Goal: Check status: Check status

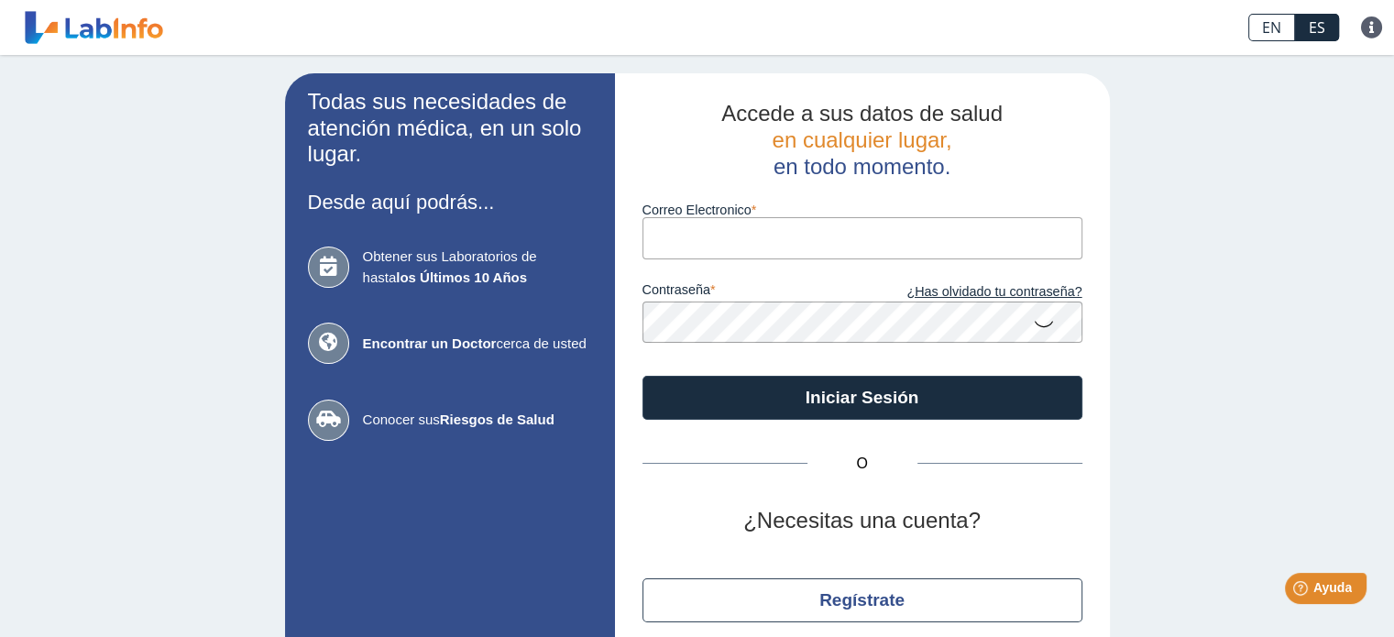
click at [700, 248] on input "Correo Electronico" at bounding box center [863, 237] width 440 height 41
type input "[EMAIL_ADDRESS][DOMAIN_NAME]"
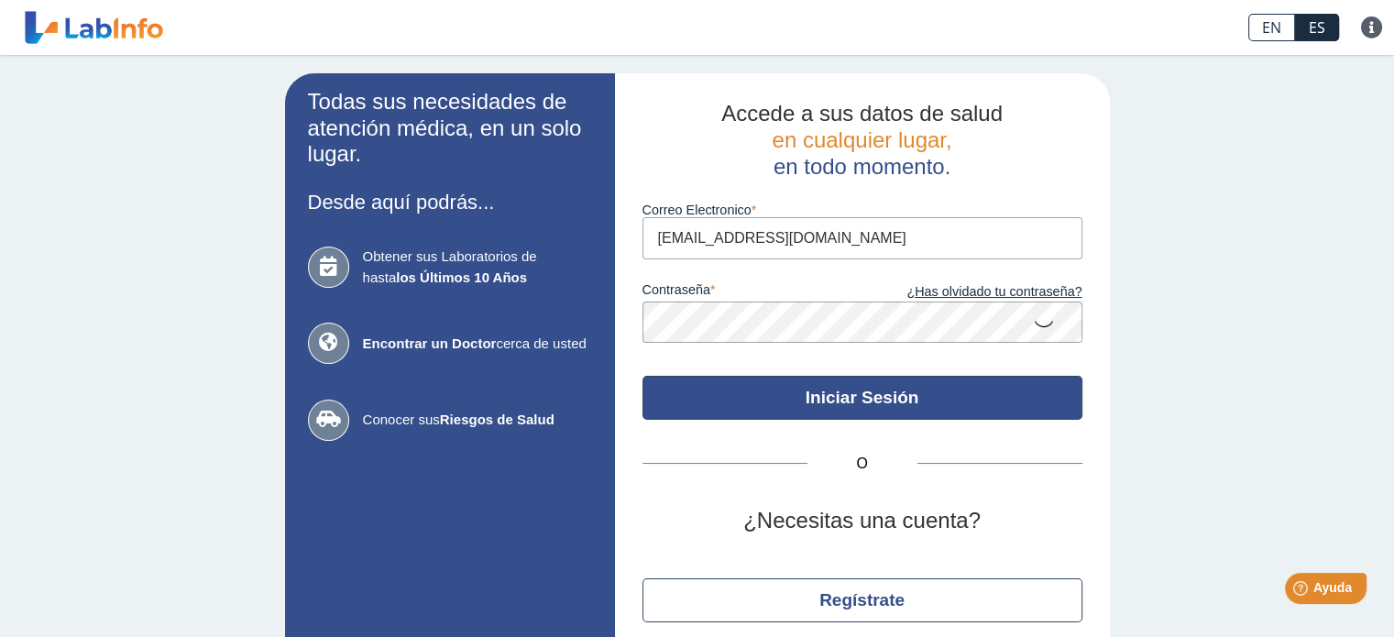
click at [772, 395] on button "Iniciar Sesión" at bounding box center [863, 398] width 440 height 44
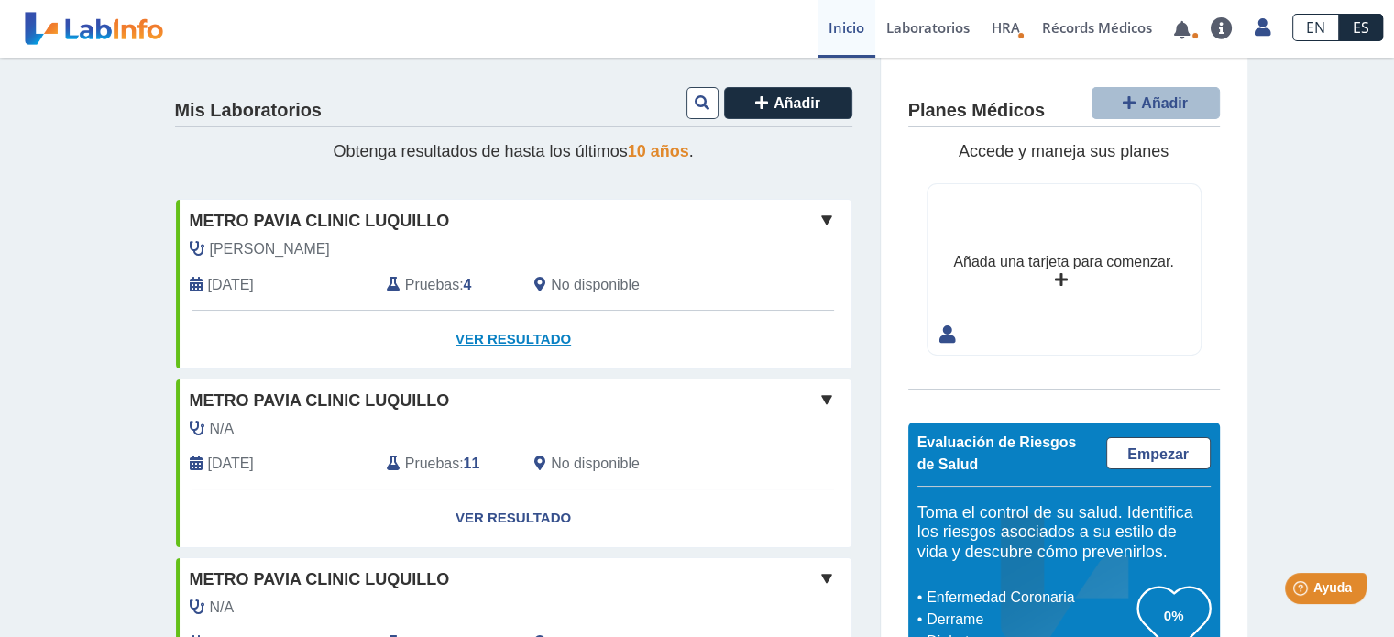
click at [523, 336] on link "Ver Resultado" at bounding box center [514, 340] width 676 height 58
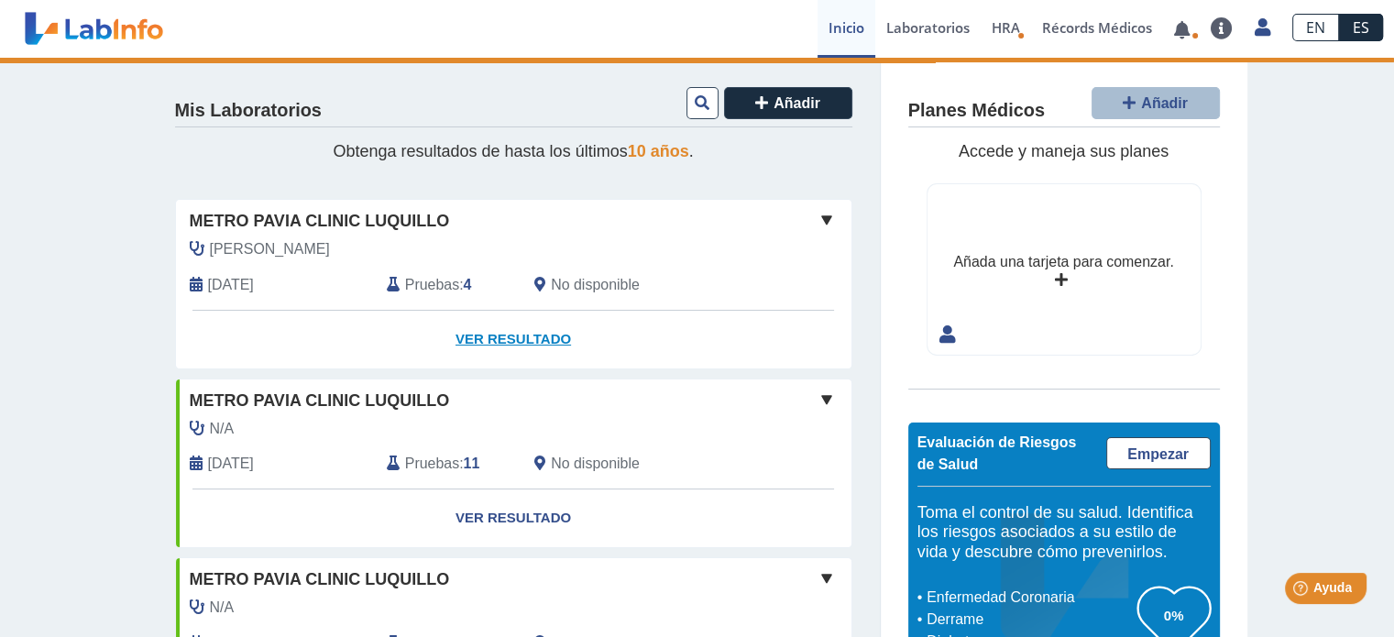
click at [539, 338] on link "Ver Resultado" at bounding box center [514, 340] width 676 height 58
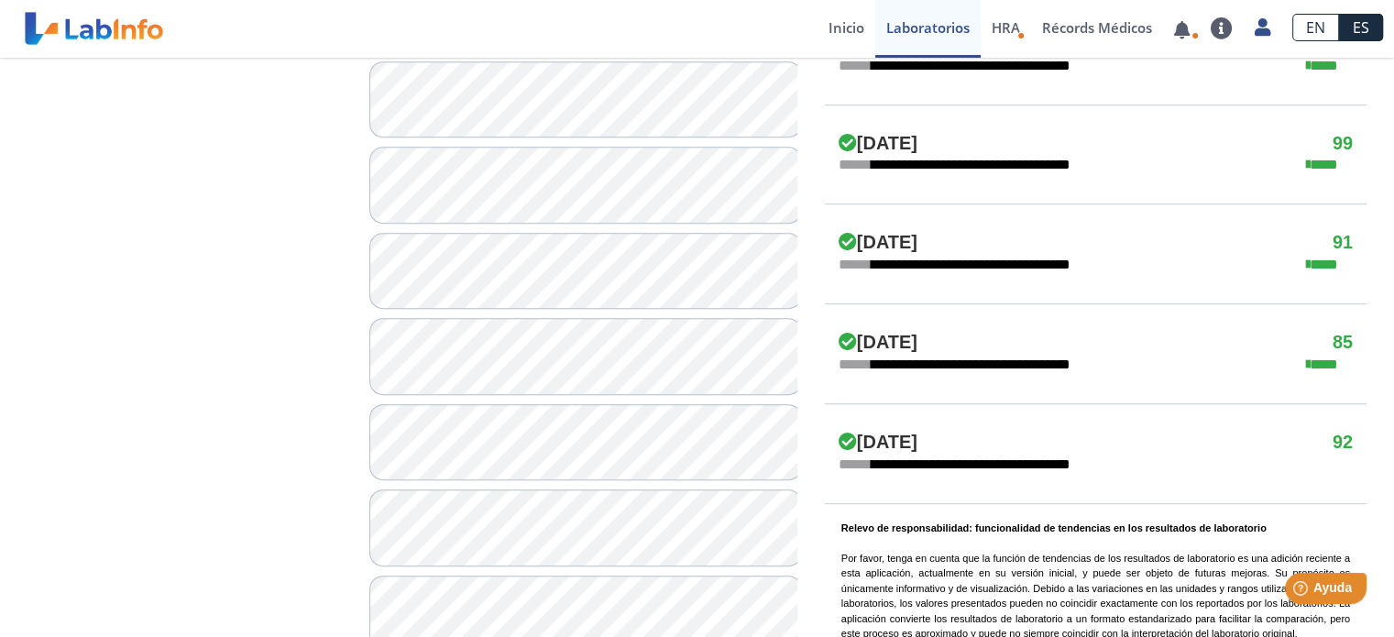
scroll to position [1030, 0]
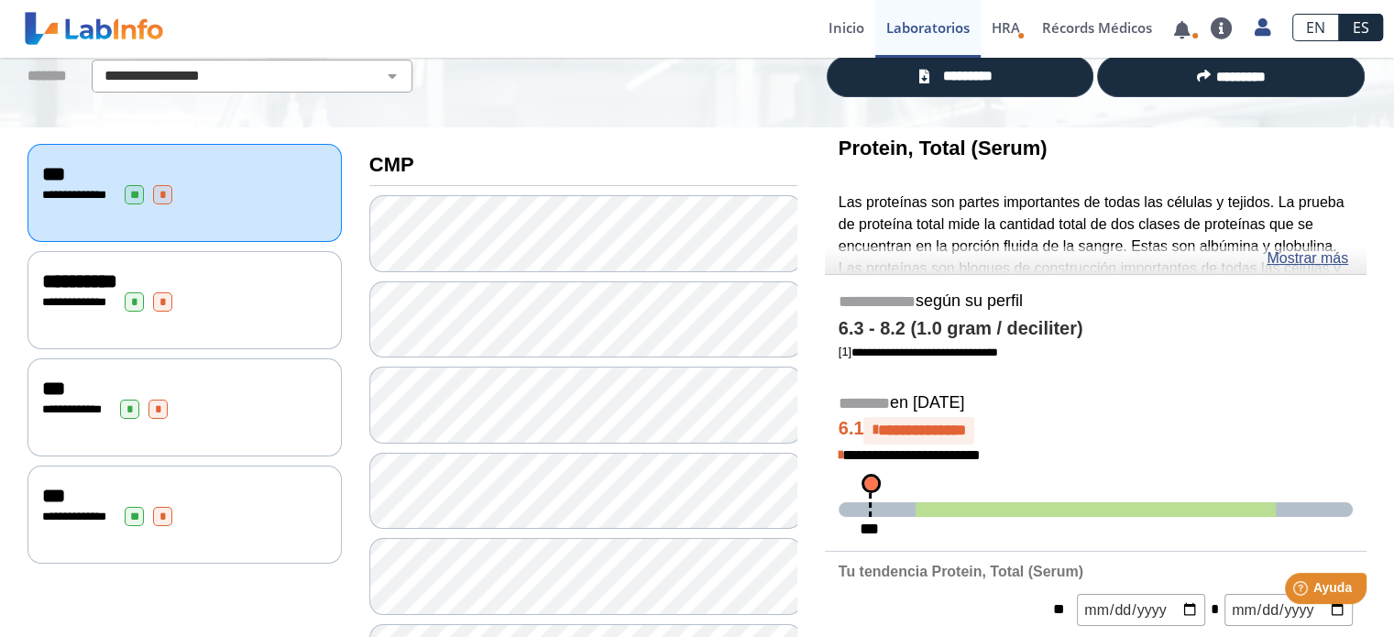
scroll to position [136, 0]
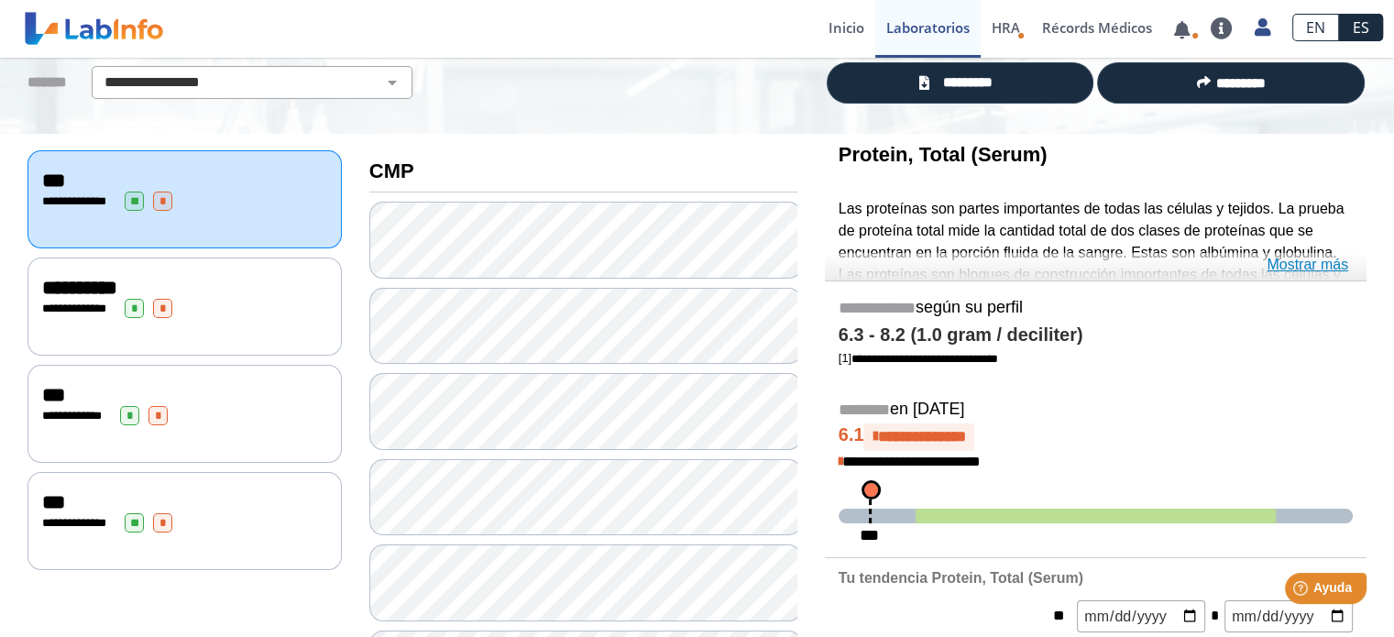
click at [1287, 263] on link "Mostrar más" at bounding box center [1308, 265] width 82 height 22
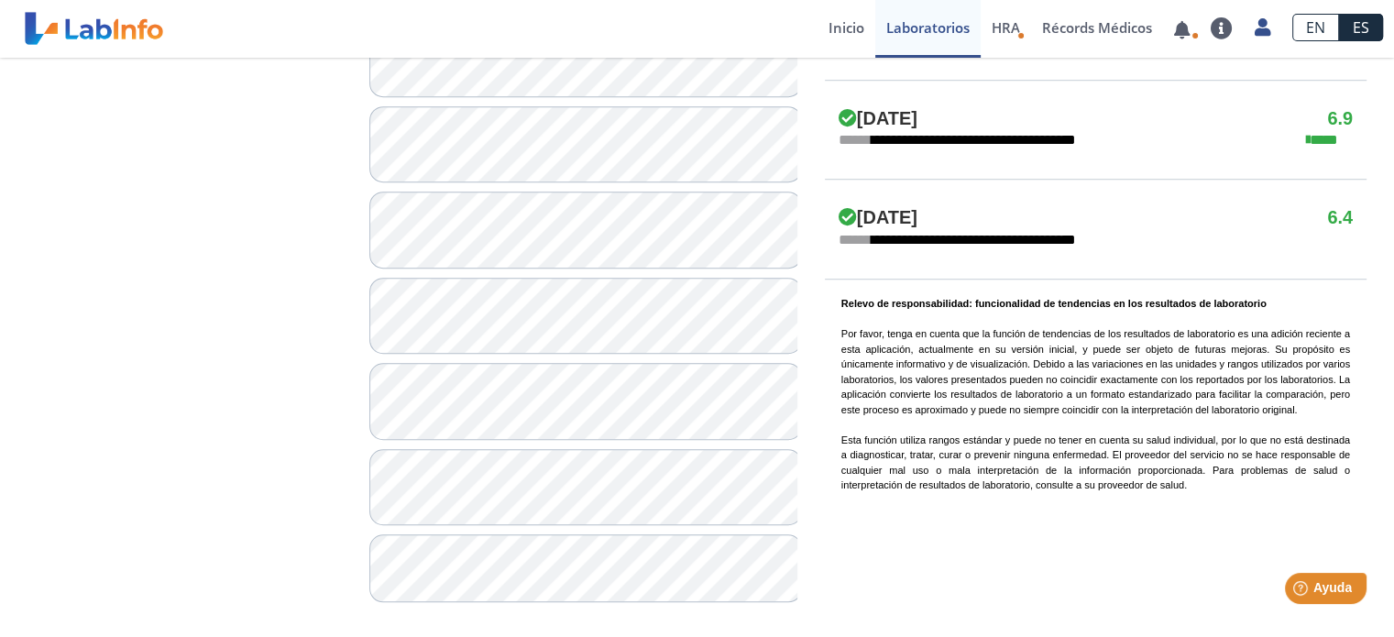
scroll to position [1357, 0]
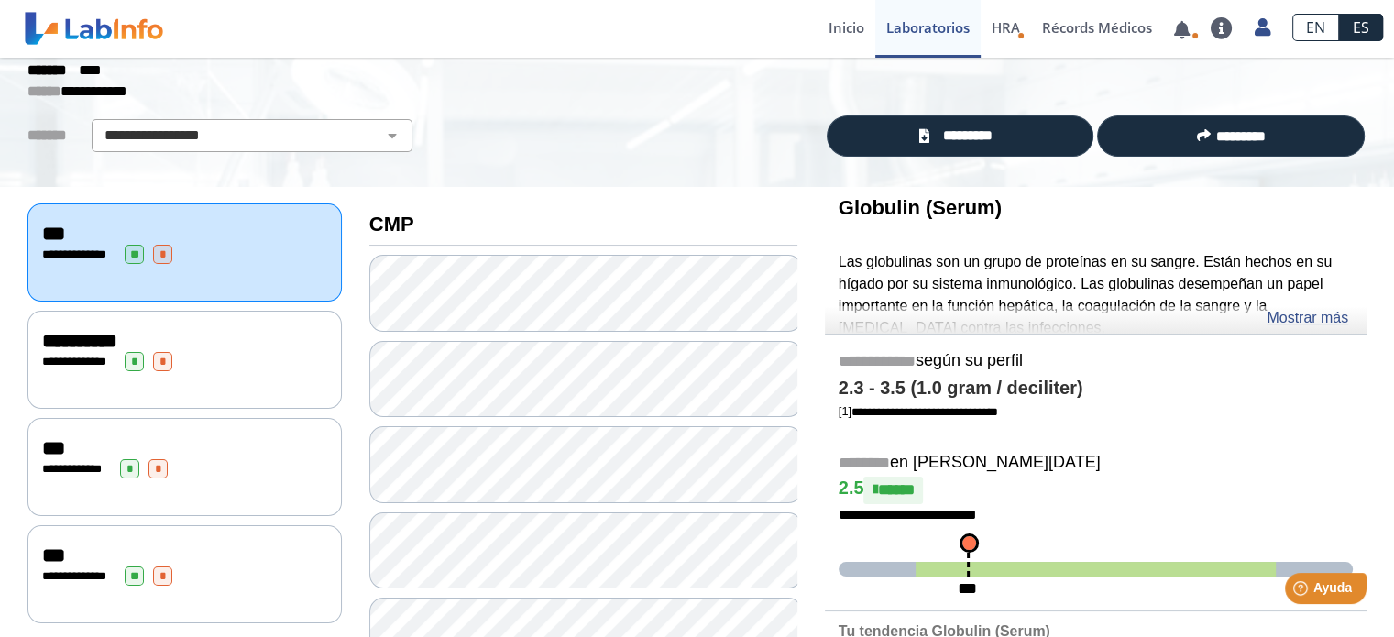
scroll to position [89, 0]
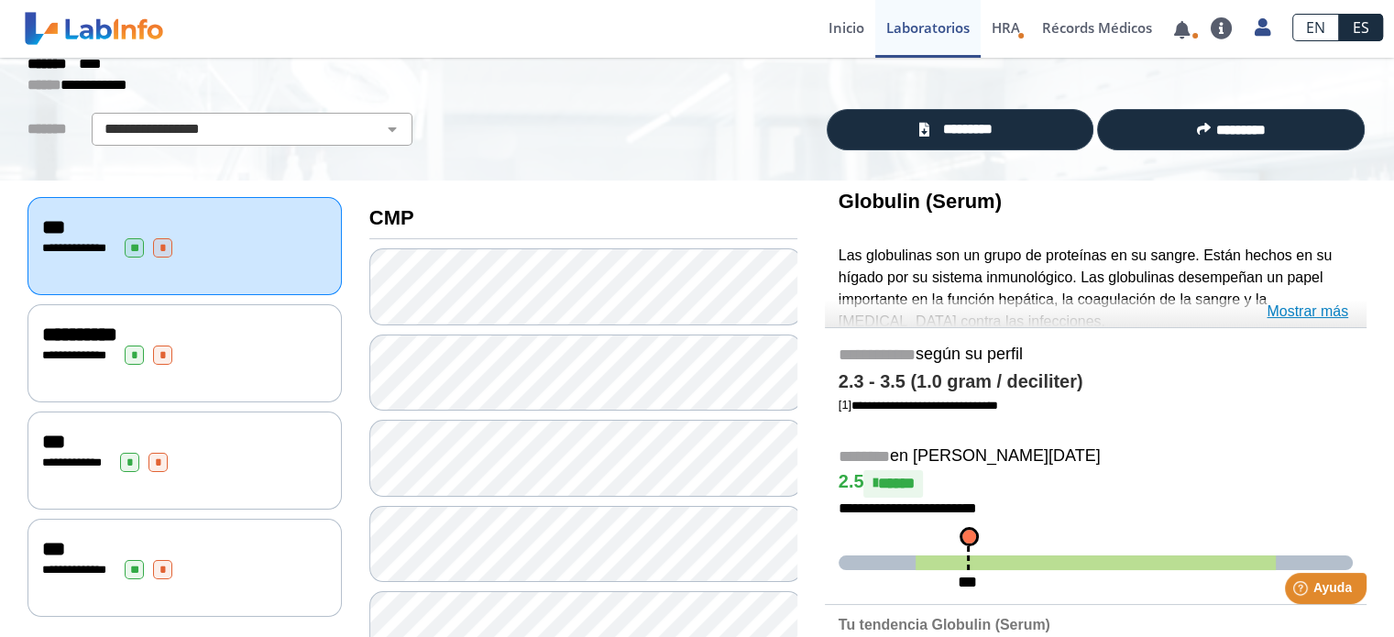
click at [1293, 309] on link "Mostrar más" at bounding box center [1308, 312] width 82 height 22
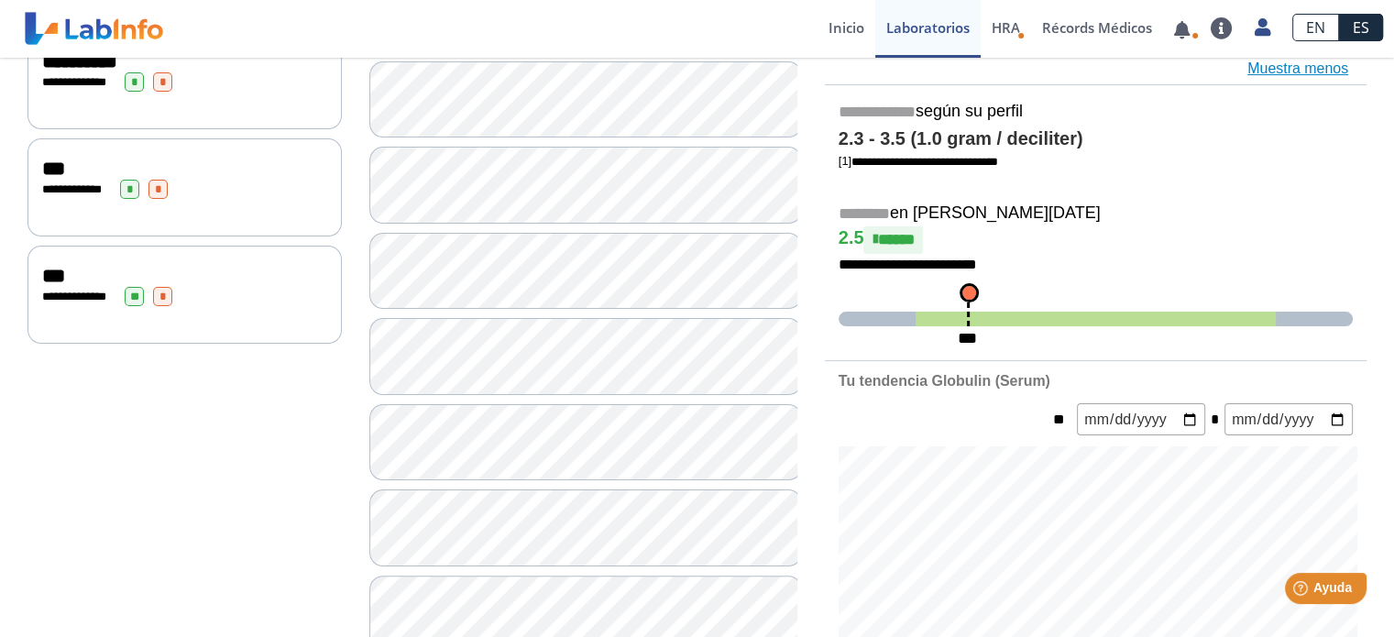
scroll to position [0, 0]
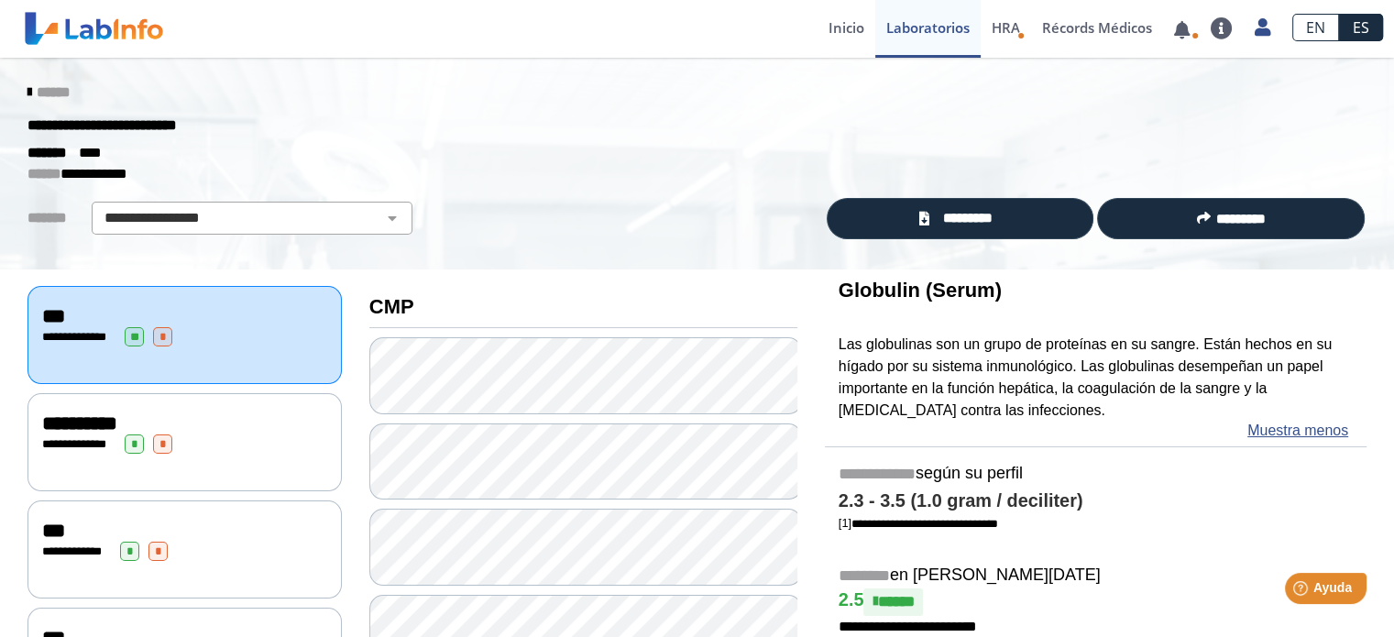
click at [230, 435] on div "**********" at bounding box center [184, 444] width 285 height 19
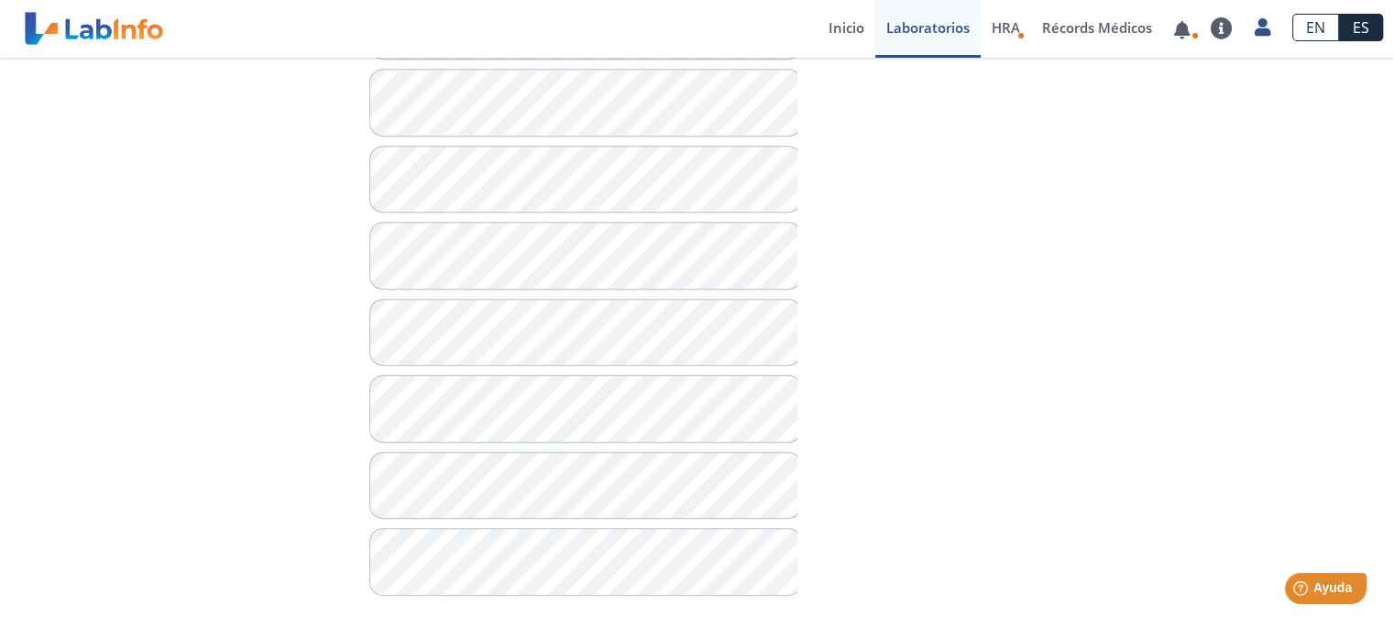
scroll to position [1056, 0]
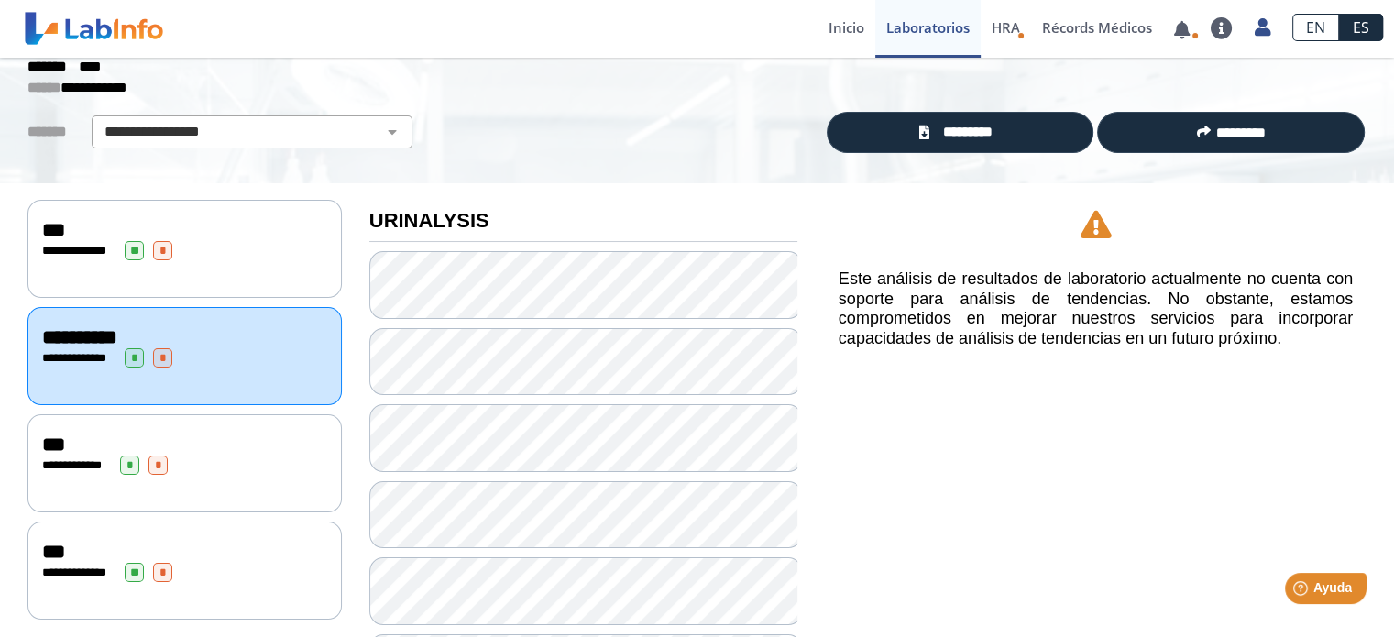
scroll to position [65, 0]
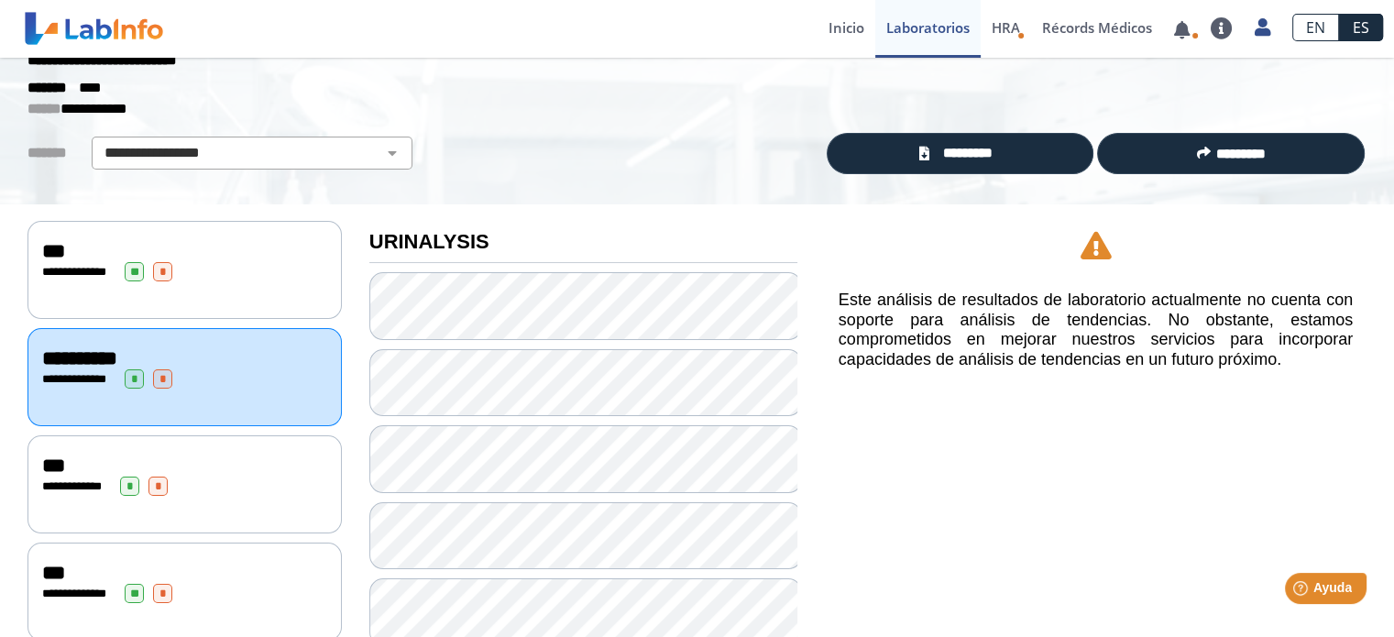
click at [230, 490] on div "**********" at bounding box center [185, 484] width 314 height 98
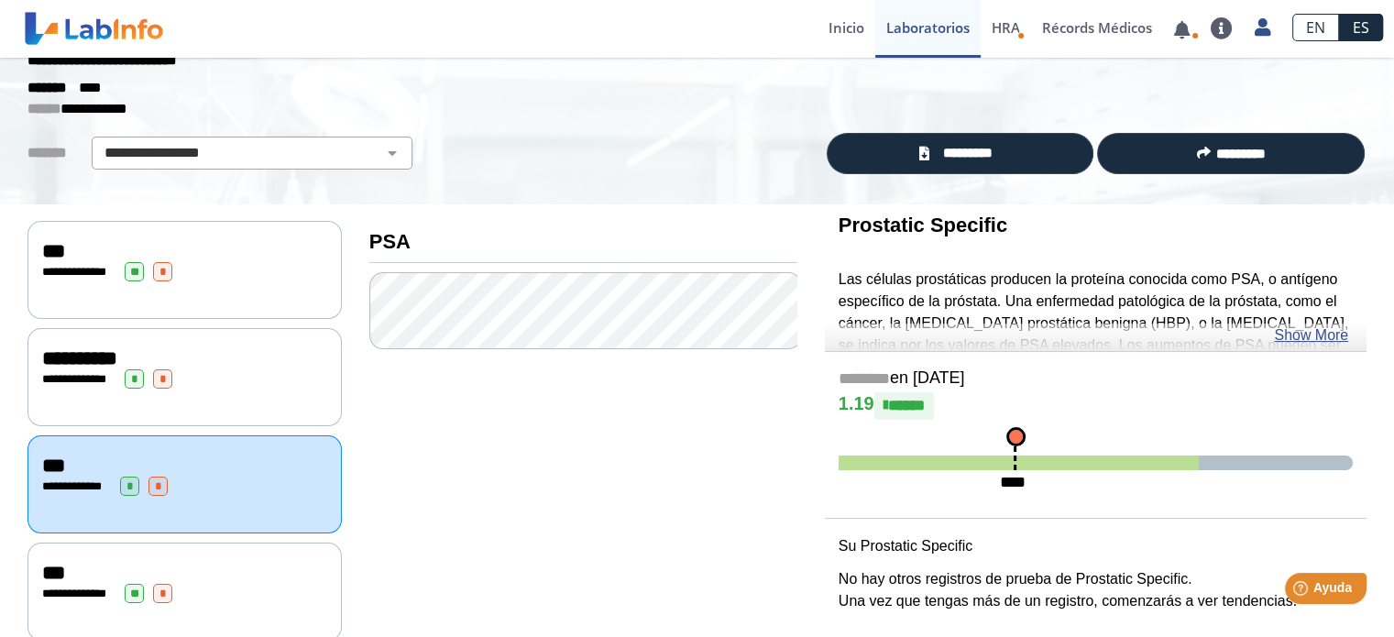
scroll to position [95, 0]
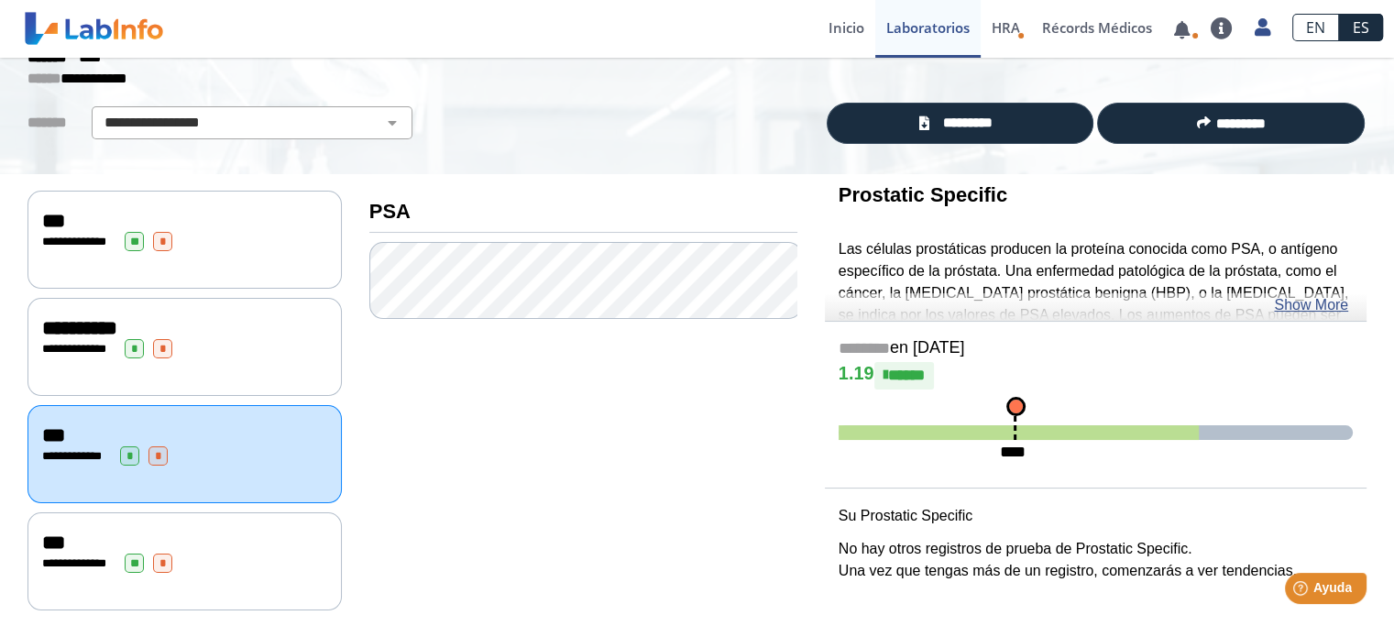
click at [227, 554] on div "**********" at bounding box center [184, 563] width 285 height 19
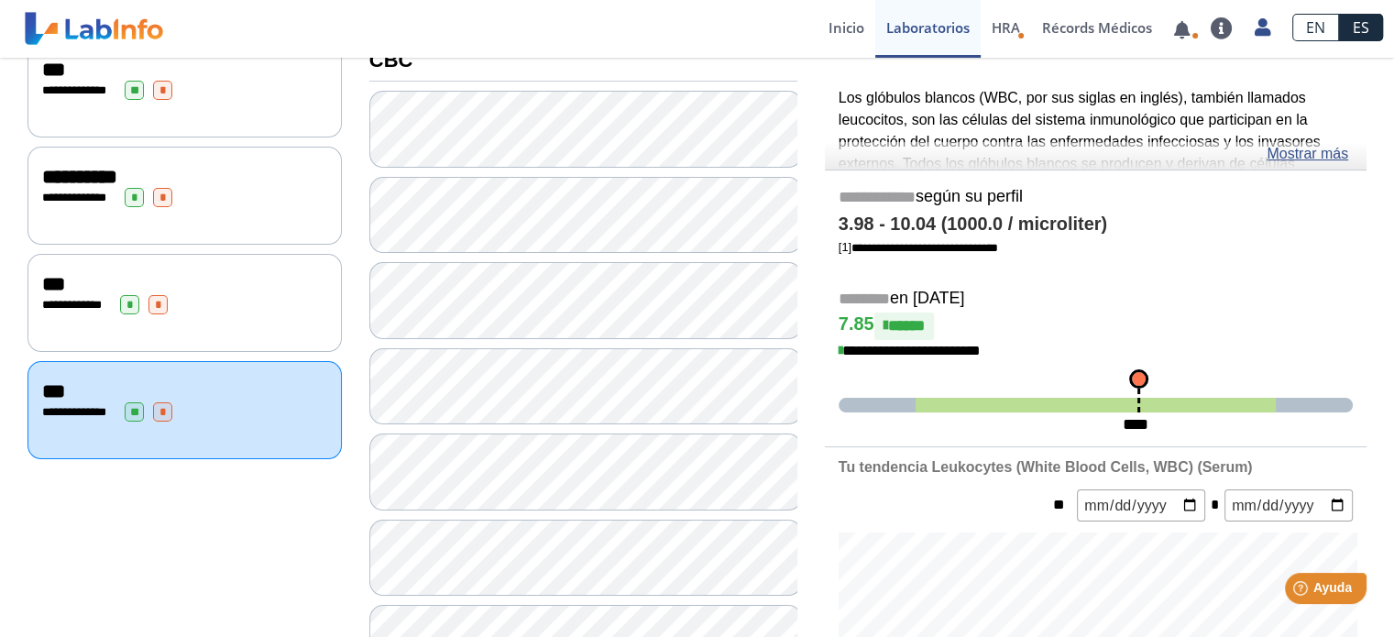
scroll to position [257, 0]
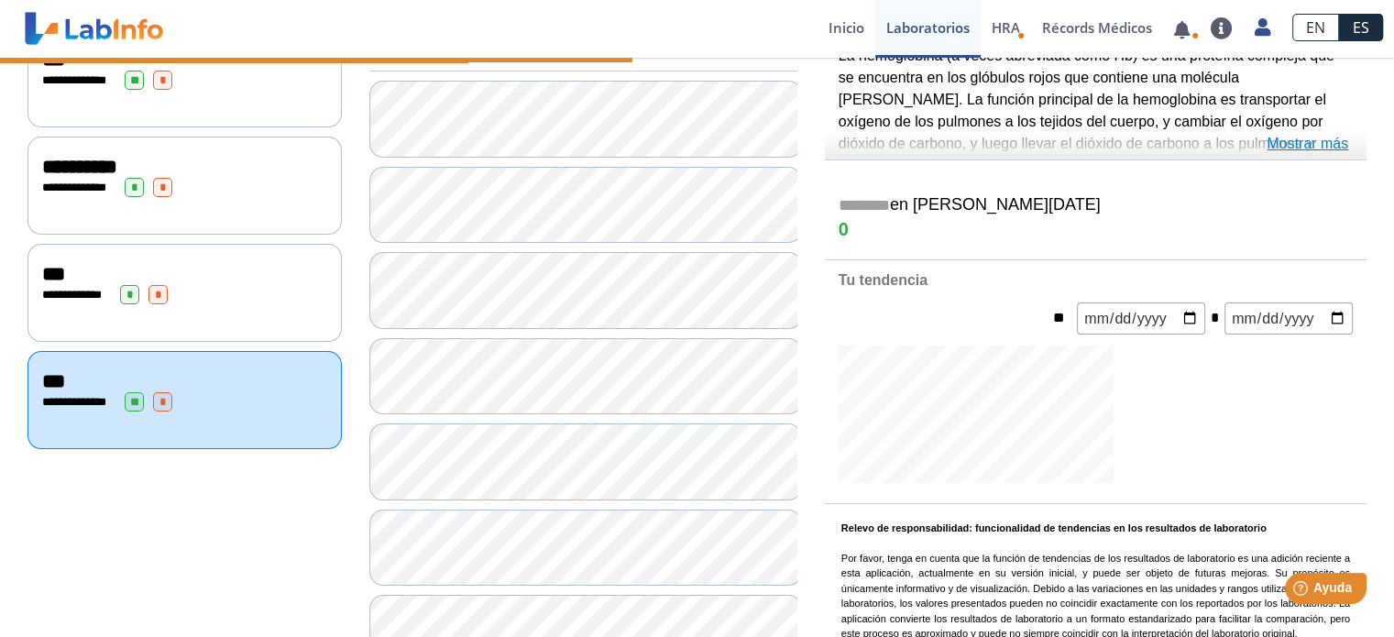
click at [1331, 146] on link "Mostrar más" at bounding box center [1308, 144] width 82 height 22
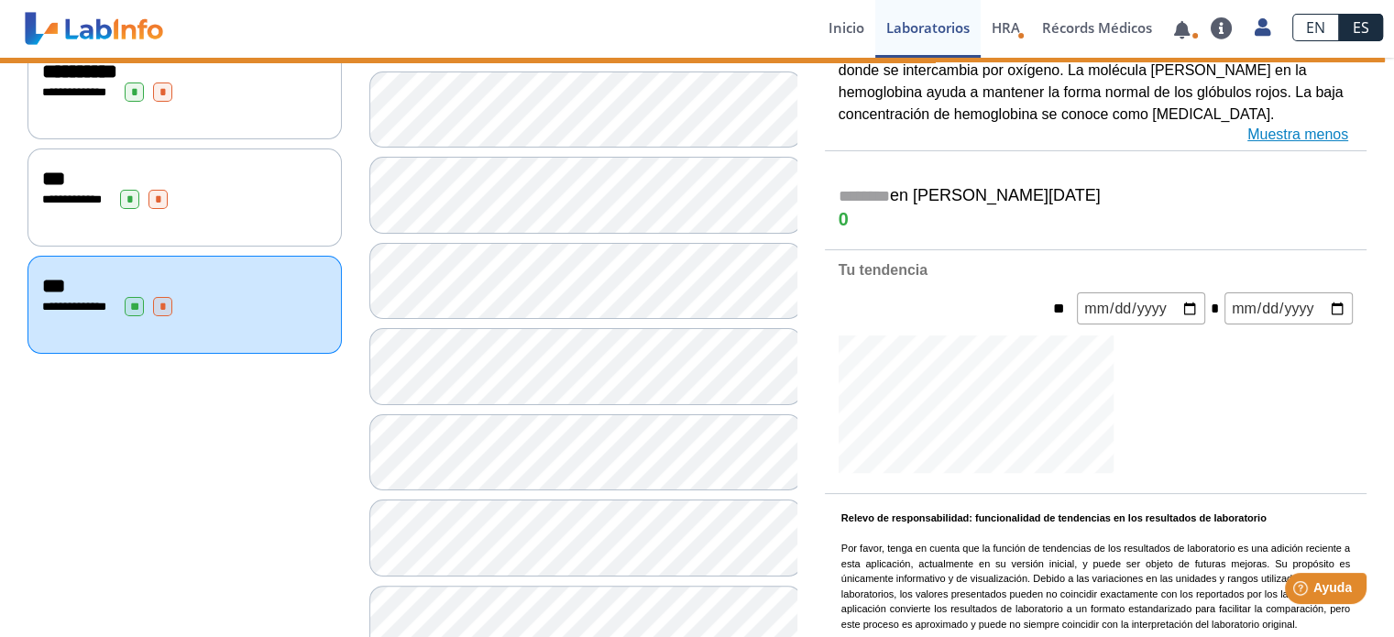
scroll to position [359, 0]
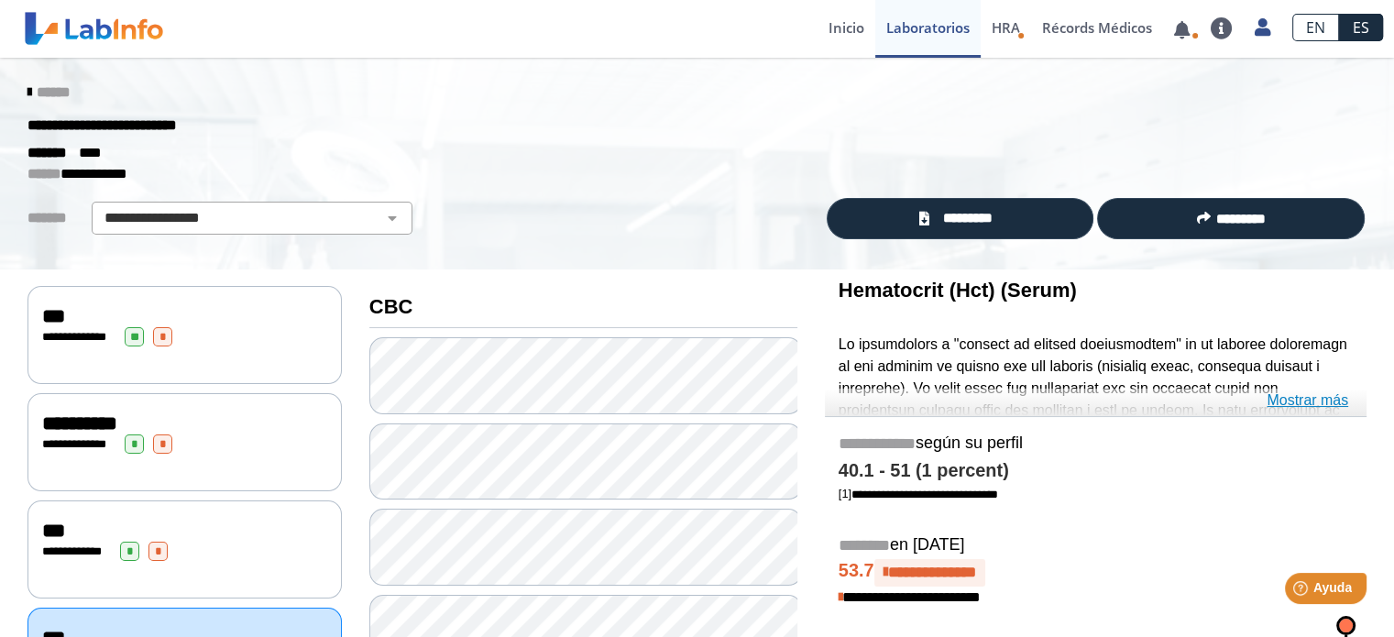
click at [1287, 400] on link "Mostrar más" at bounding box center [1308, 401] width 82 height 22
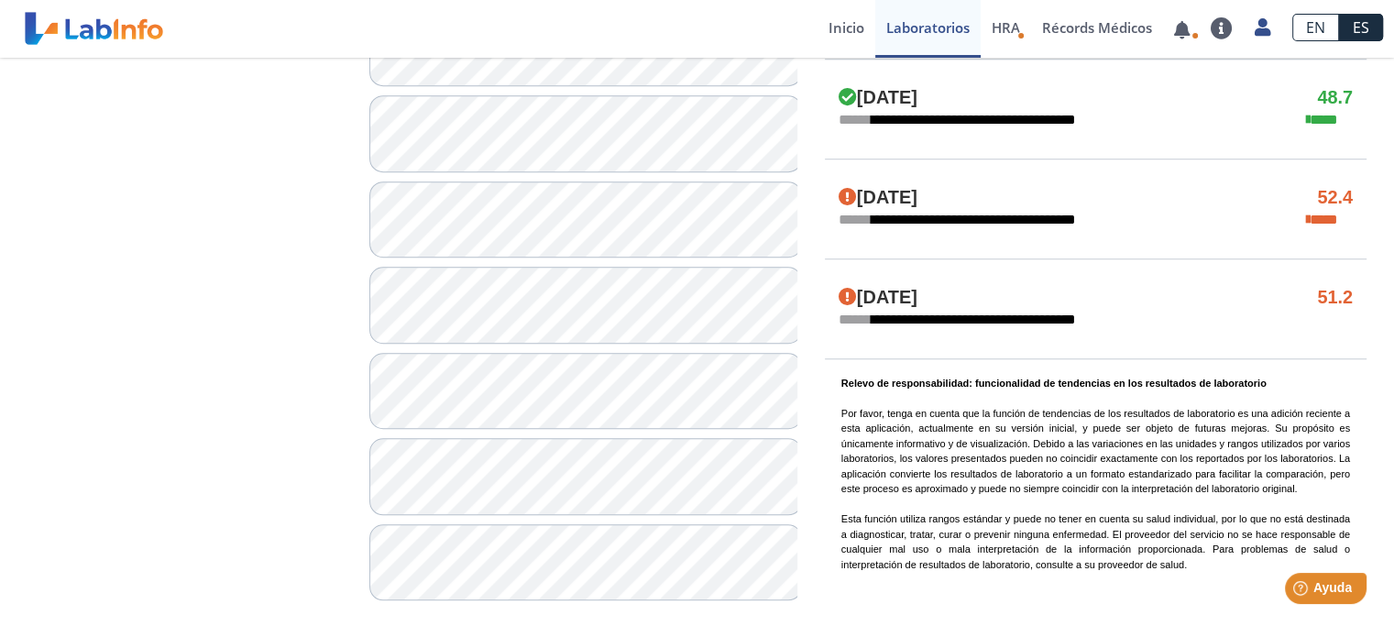
scroll to position [1452, 0]
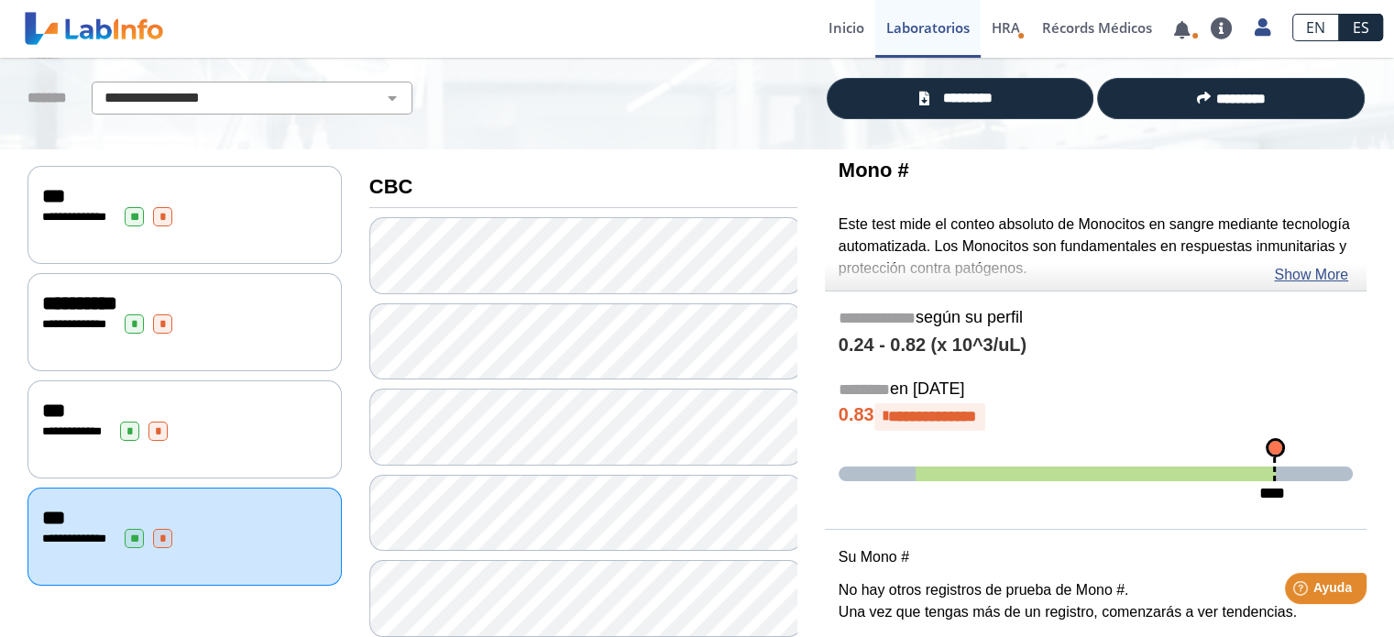
scroll to position [129, 0]
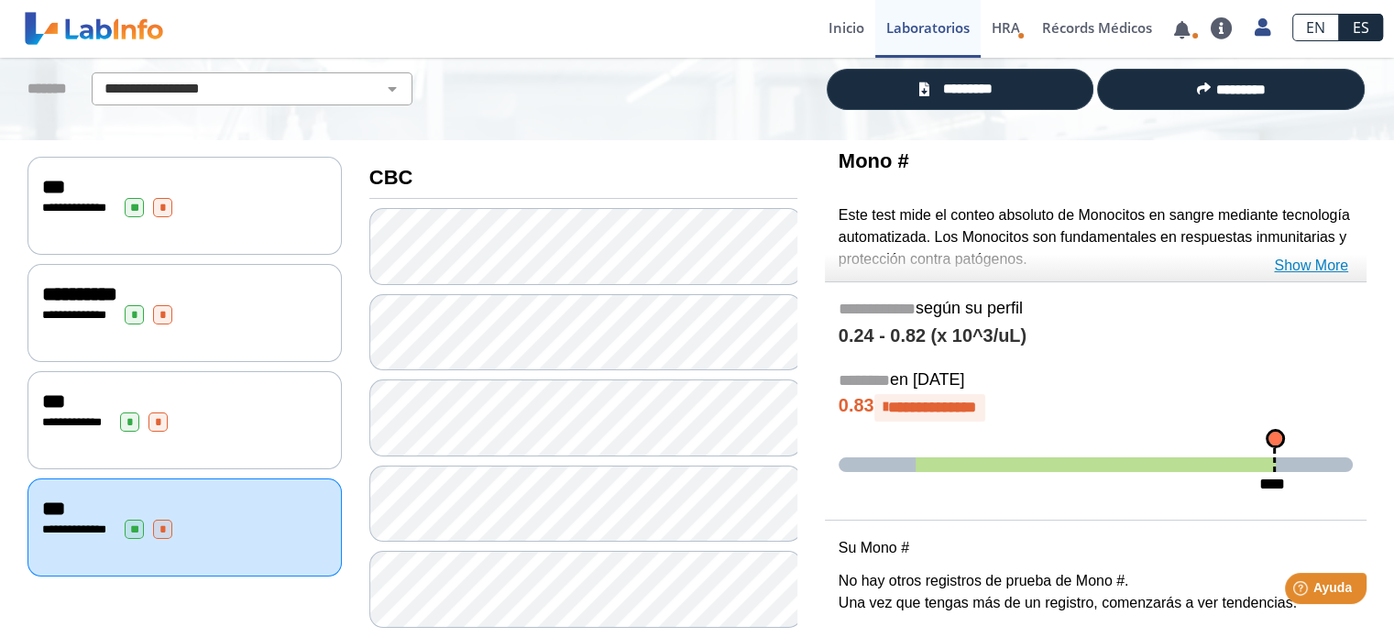
click at [1300, 260] on link "Show More" at bounding box center [1311, 266] width 74 height 22
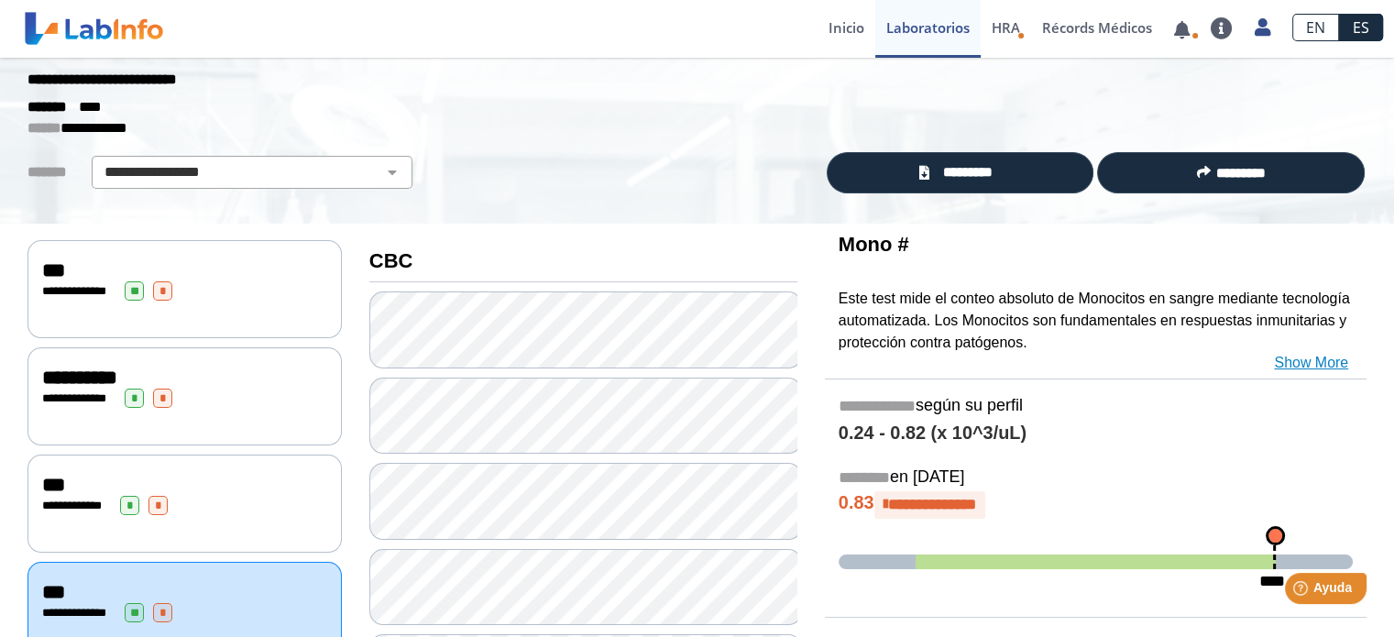
scroll to position [0, 0]
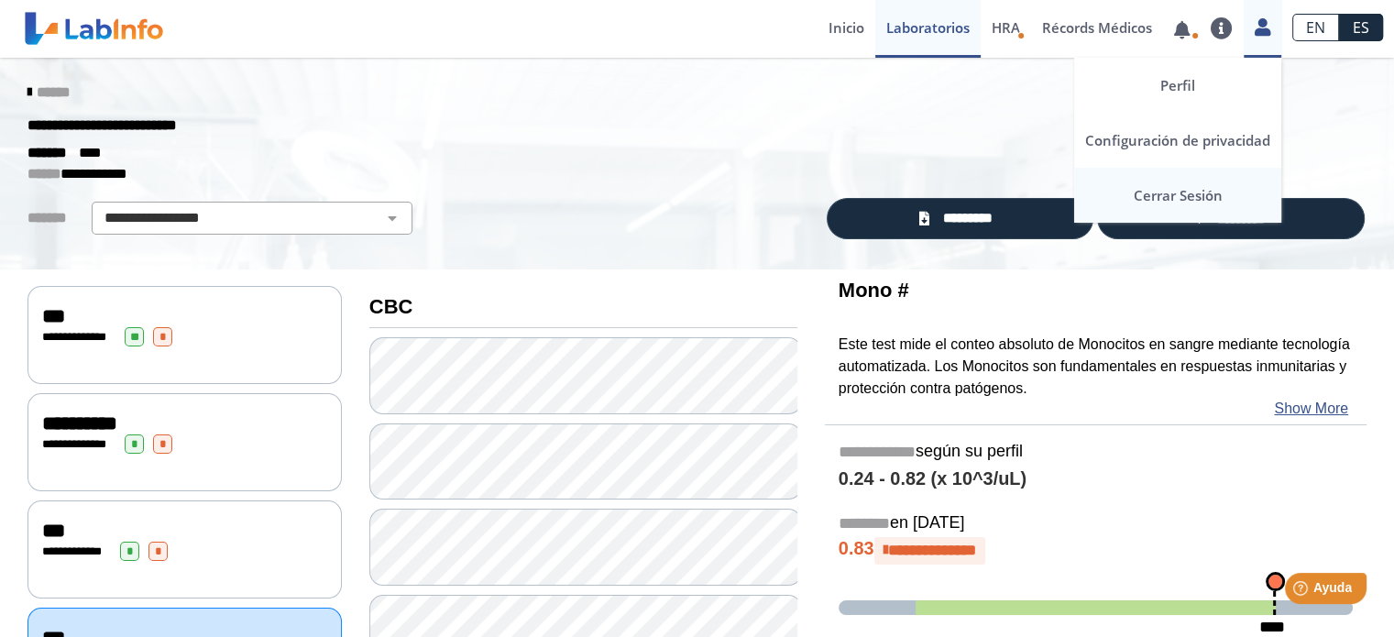
click at [1198, 186] on link "Cerrar Sesión" at bounding box center [1177, 195] width 207 height 55
